Goal: Task Accomplishment & Management: Use online tool/utility

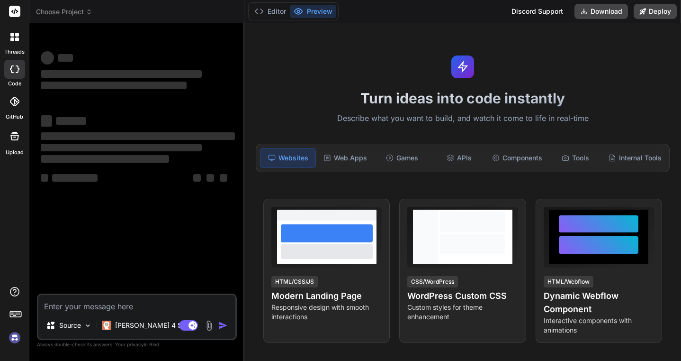
type textarea "x"
click at [85, 7] on span "Choose Project" at bounding box center [64, 11] width 56 height 9
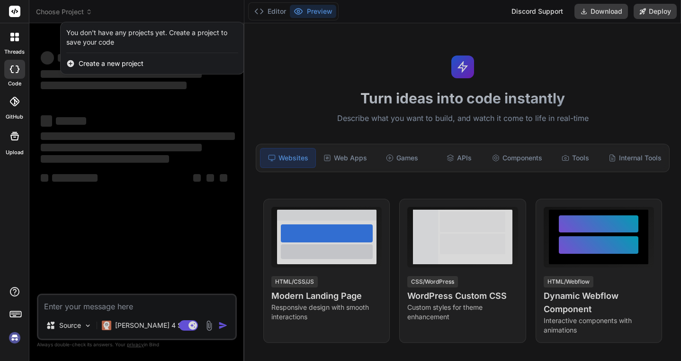
click at [106, 61] on span "Create a new project" at bounding box center [111, 63] width 65 height 9
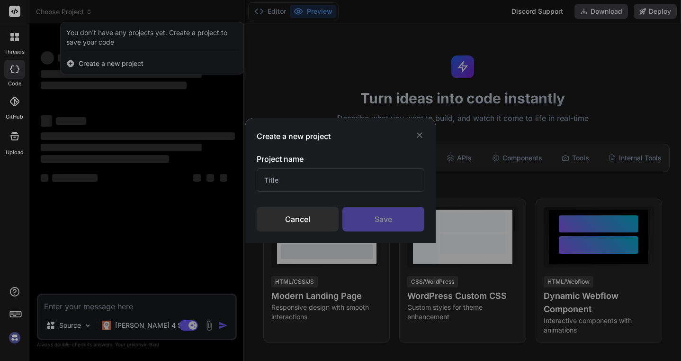
click at [299, 227] on div "Cancel" at bounding box center [298, 219] width 82 height 25
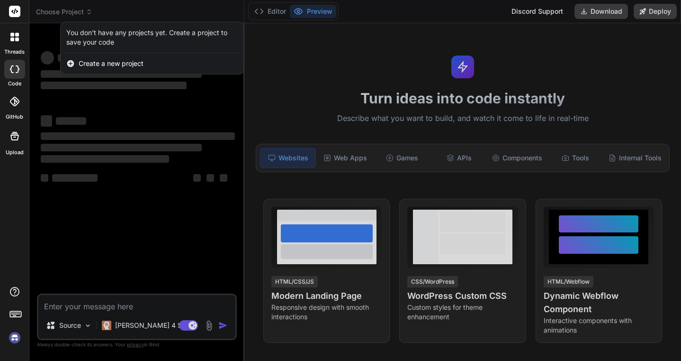
click at [13, 340] on img at bounding box center [15, 337] width 16 height 16
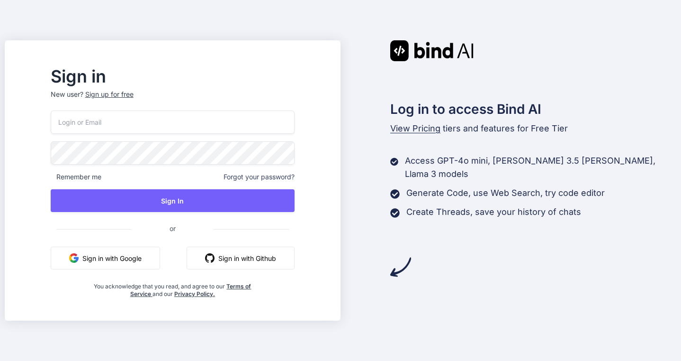
click at [149, 254] on button "Sign in with Google" at bounding box center [105, 257] width 109 height 23
